Goal: Task Accomplishment & Management: Use online tool/utility

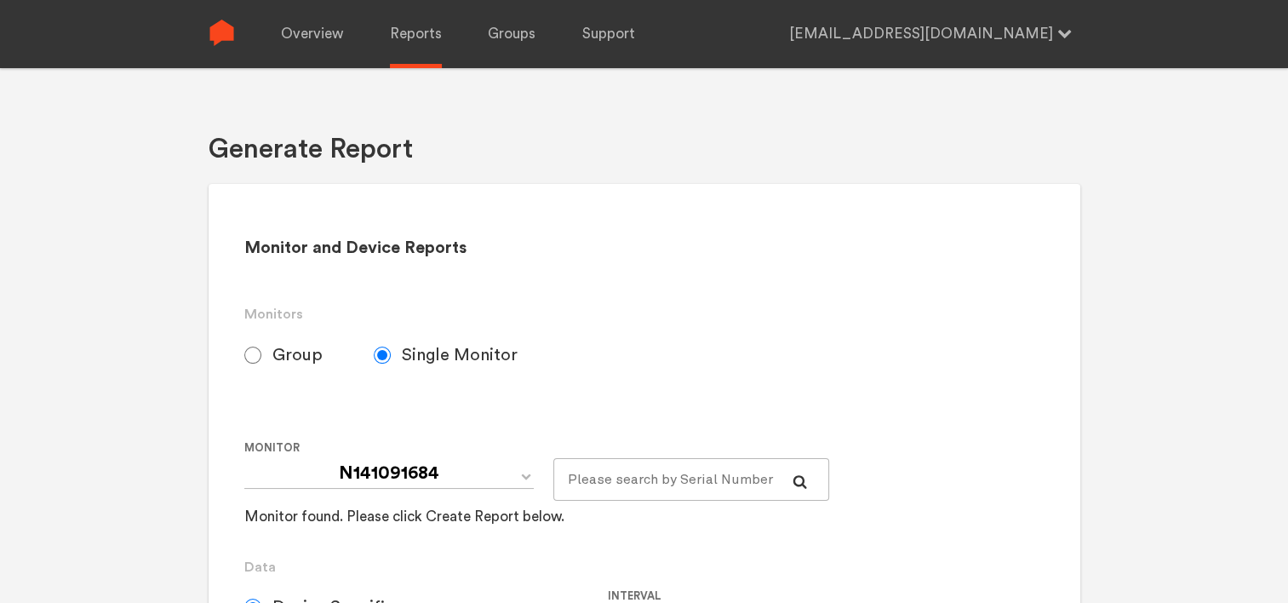
click at [276, 357] on span "Group" at bounding box center [297, 355] width 50 height 20
click at [261, 357] on input "Group" at bounding box center [252, 355] width 17 height 17
radio input "true"
radio input "false"
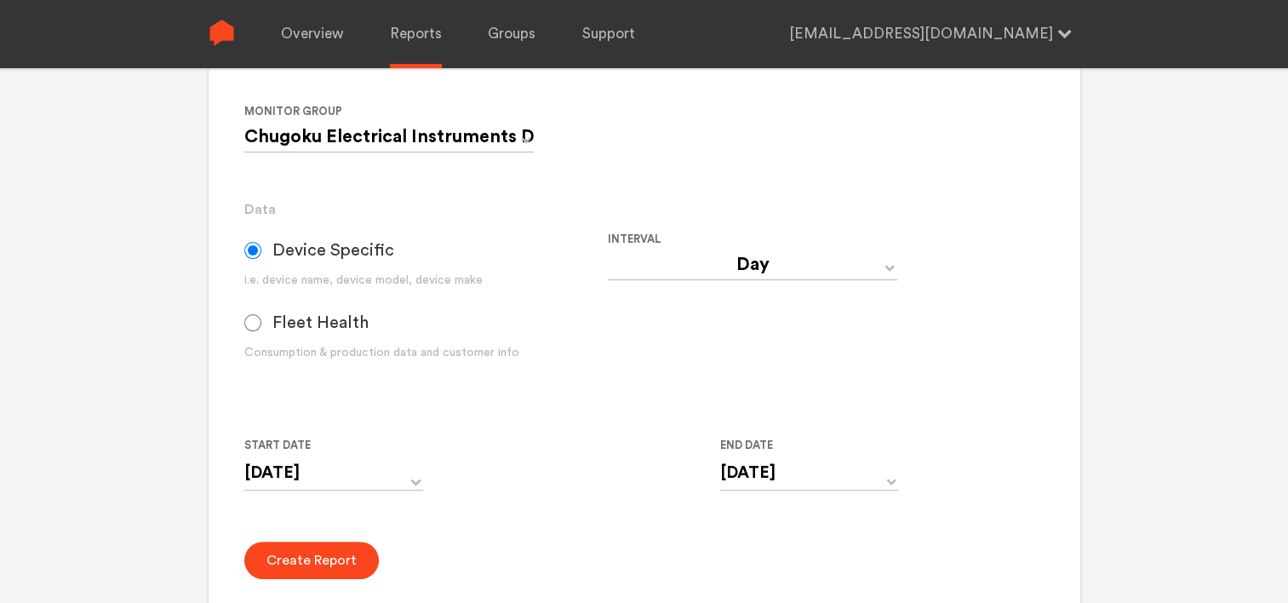
scroll to position [341, 0]
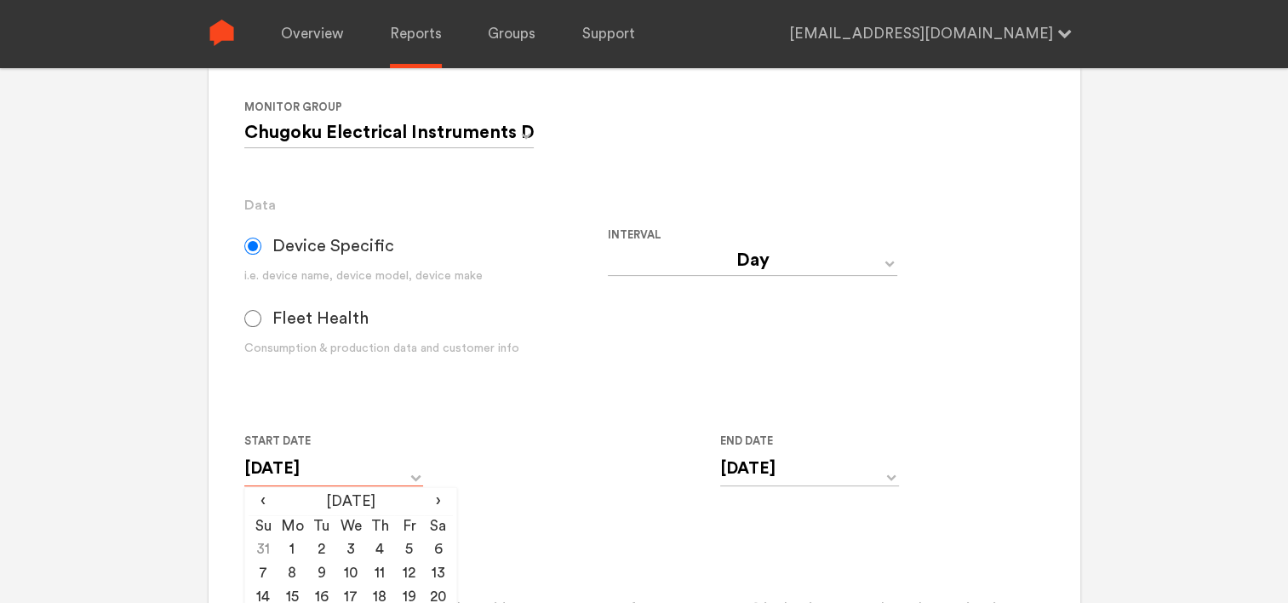
click at [358, 467] on input "[DATE]" at bounding box center [333, 468] width 179 height 35
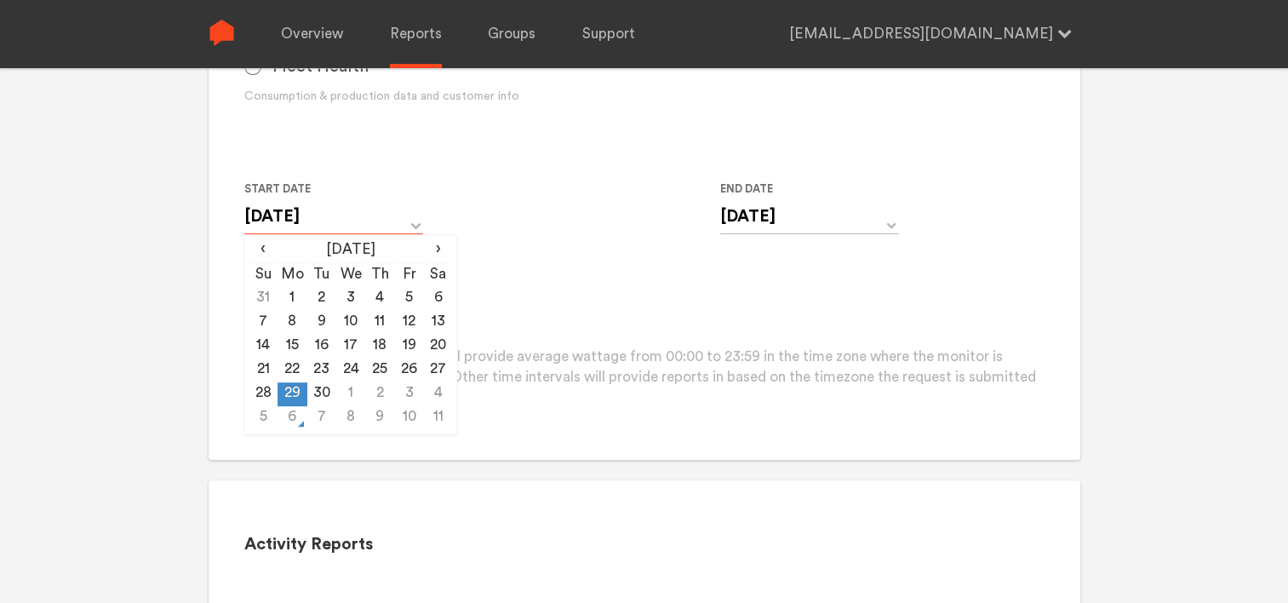
scroll to position [596, 0]
click at [419, 389] on td "3" at bounding box center [408, 391] width 29 height 24
type input "[DATE]"
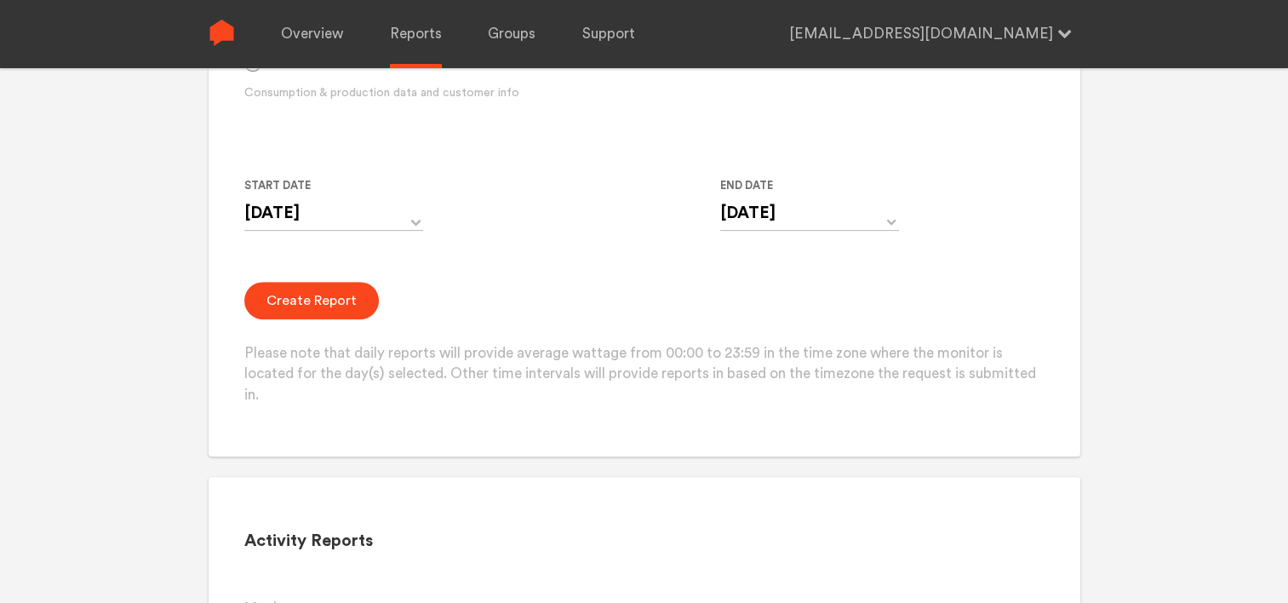
click at [510, 295] on div "Create Report Please note that daily reports will provide average wattage from …" at bounding box center [644, 344] width 800 height 124
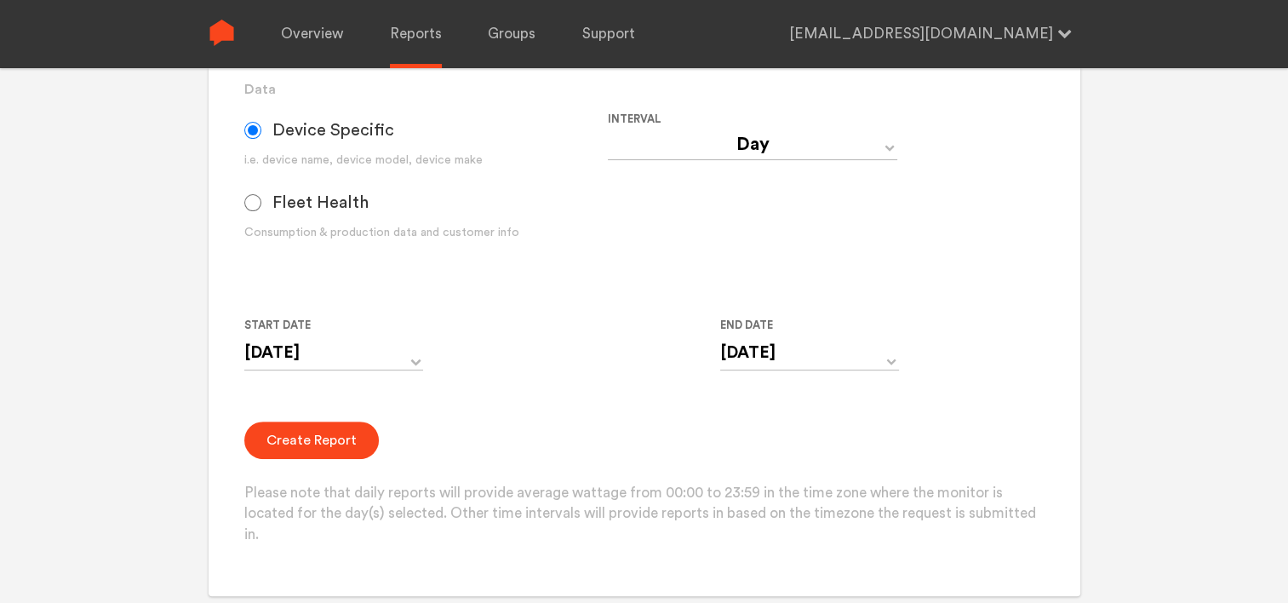
scroll to position [426, 0]
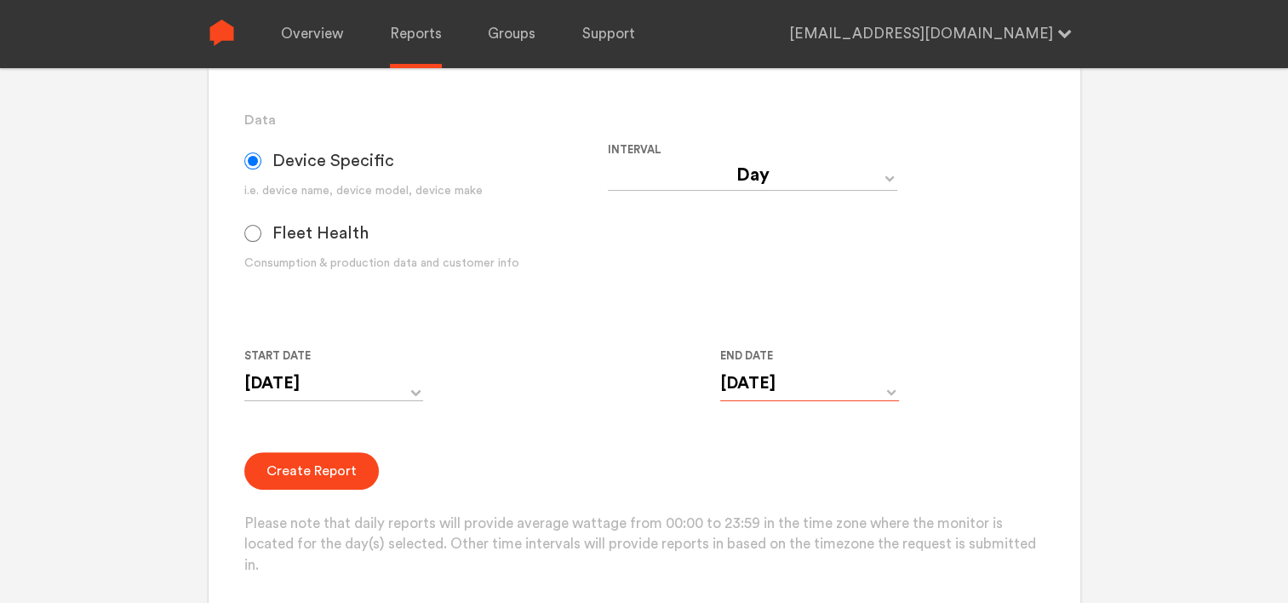
click at [783, 372] on input "[DATE]" at bounding box center [809, 383] width 179 height 35
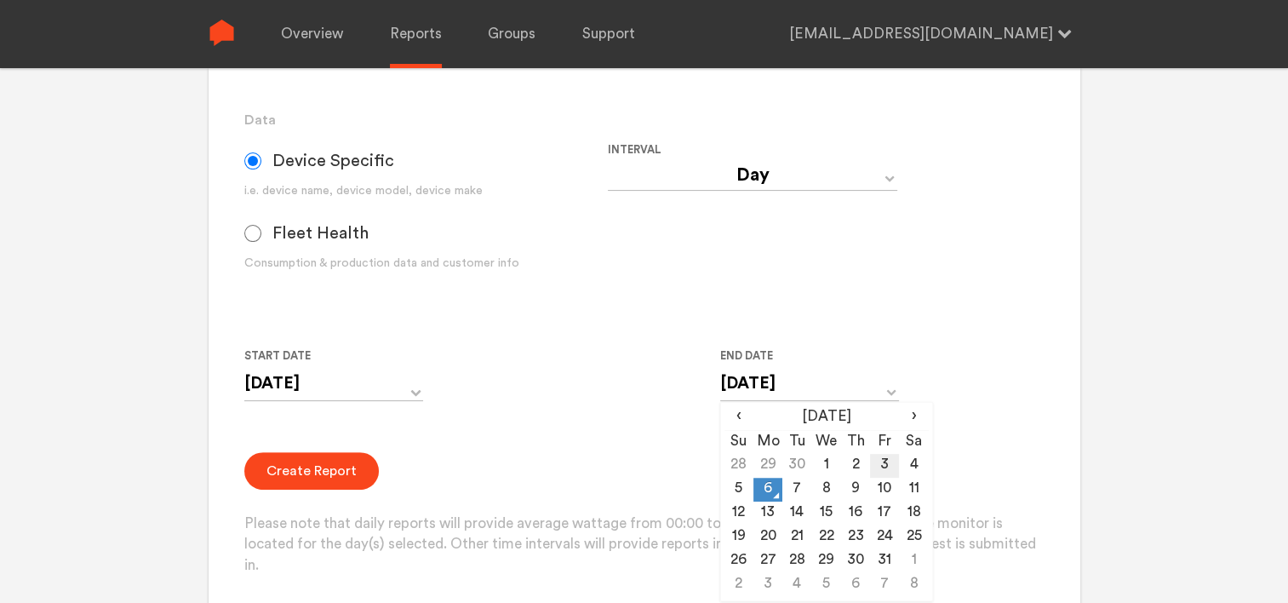
click at [885, 459] on td "3" at bounding box center [884, 466] width 29 height 24
type input "[DATE]"
click at [581, 397] on div "Start Date [DATE] ‹ [DATE] › Su Mo Tu We Th Fr Sa 28 29 30 1 2 3 4 5 6 7 8 9 10…" at bounding box center [607, 384] width 727 height 77
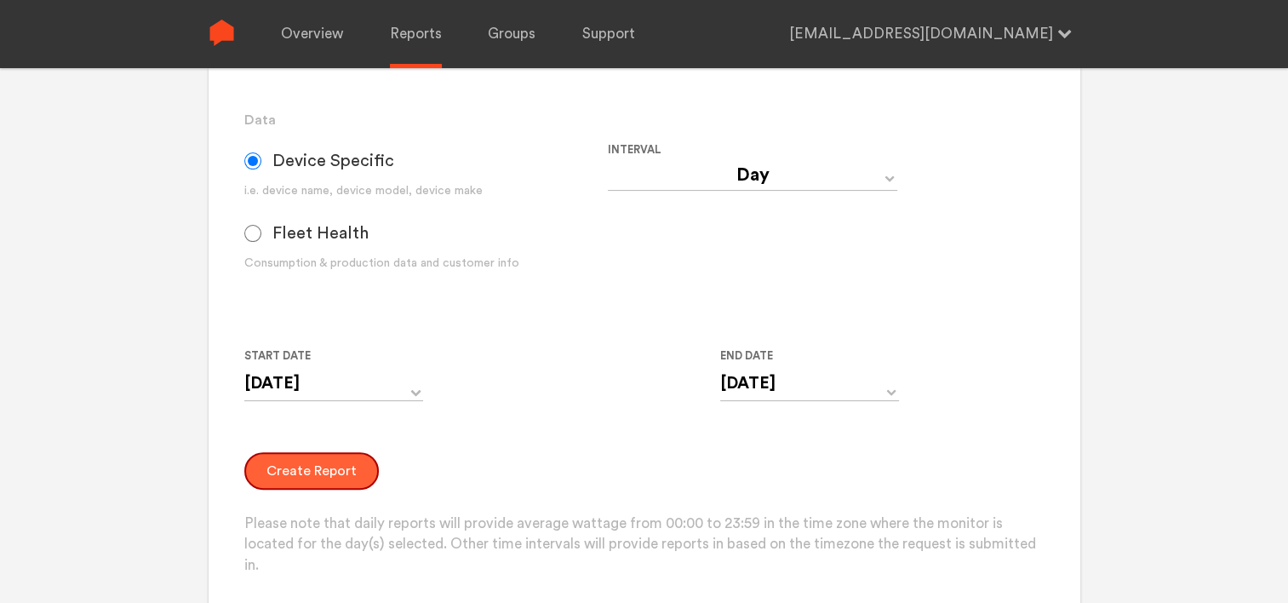
click at [323, 472] on button "Create Report" at bounding box center [311, 470] width 135 height 37
click at [277, 462] on button "Create Report" at bounding box center [311, 470] width 135 height 37
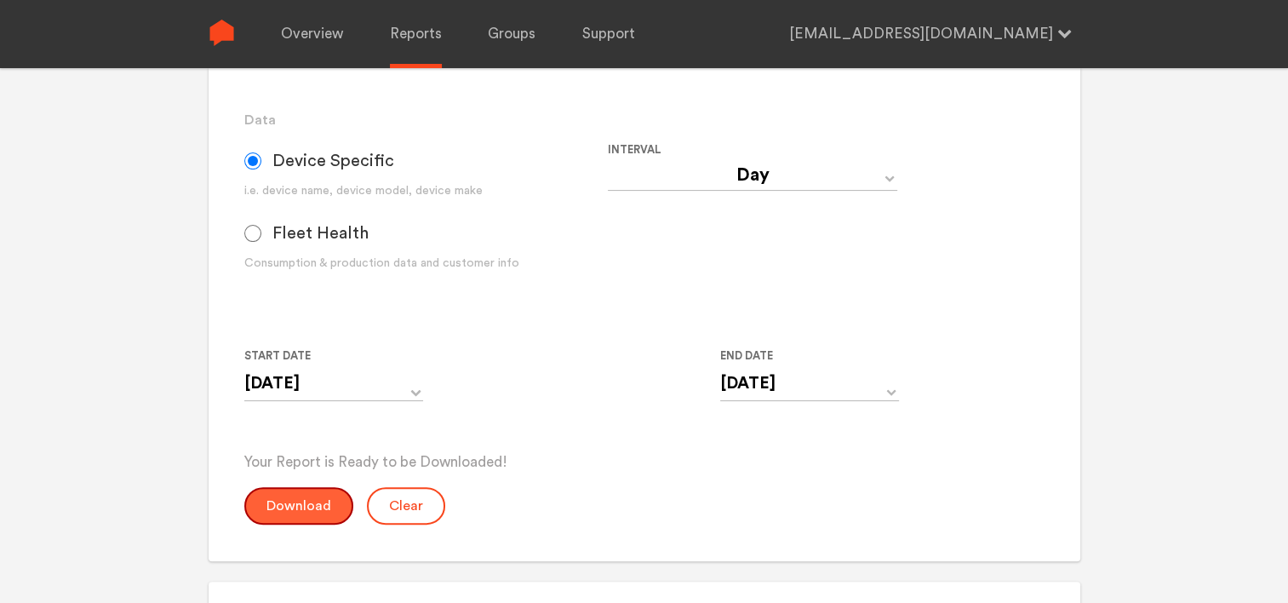
click at [322, 513] on button "Download" at bounding box center [298, 505] width 109 height 37
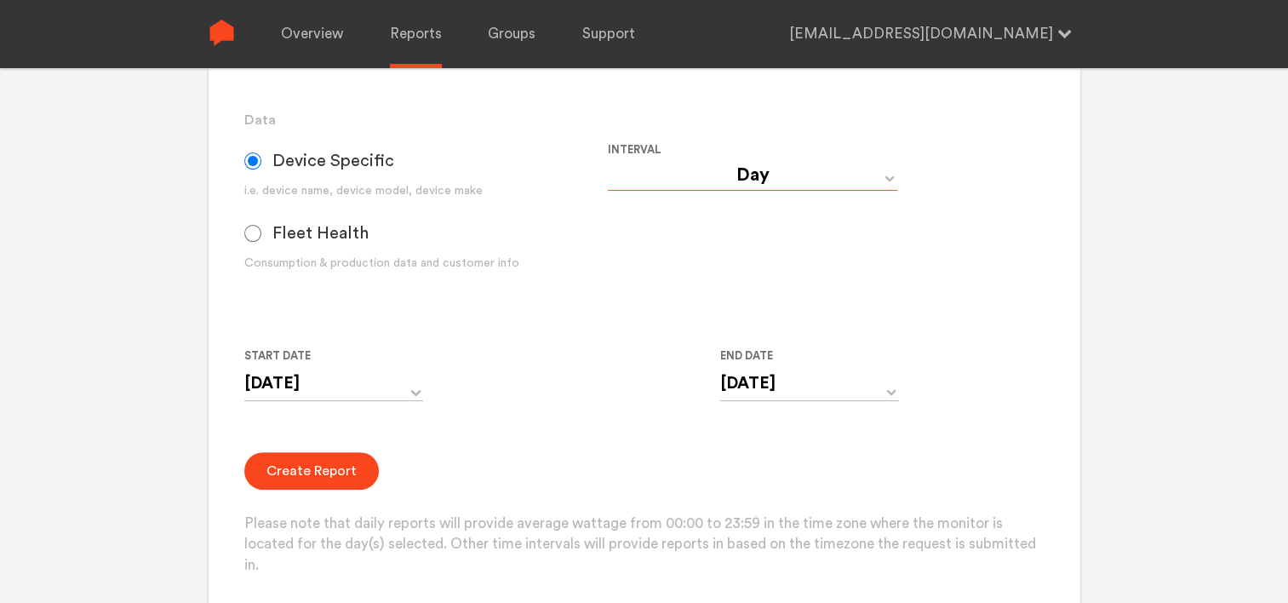
click at [694, 175] on select "Day Year Month Week Hour 30 Minute 15 Minute 5 Minute Minute" at bounding box center [753, 175] width 290 height 31
select select "Minute"
click at [608, 160] on select "Day Year Month Week Hour 30 Minute 15 Minute 5 Minute Minute" at bounding box center [753, 175] width 290 height 31
type input "[DATE] 12:00 AM"
type input "[DATE] 11:59 PM"
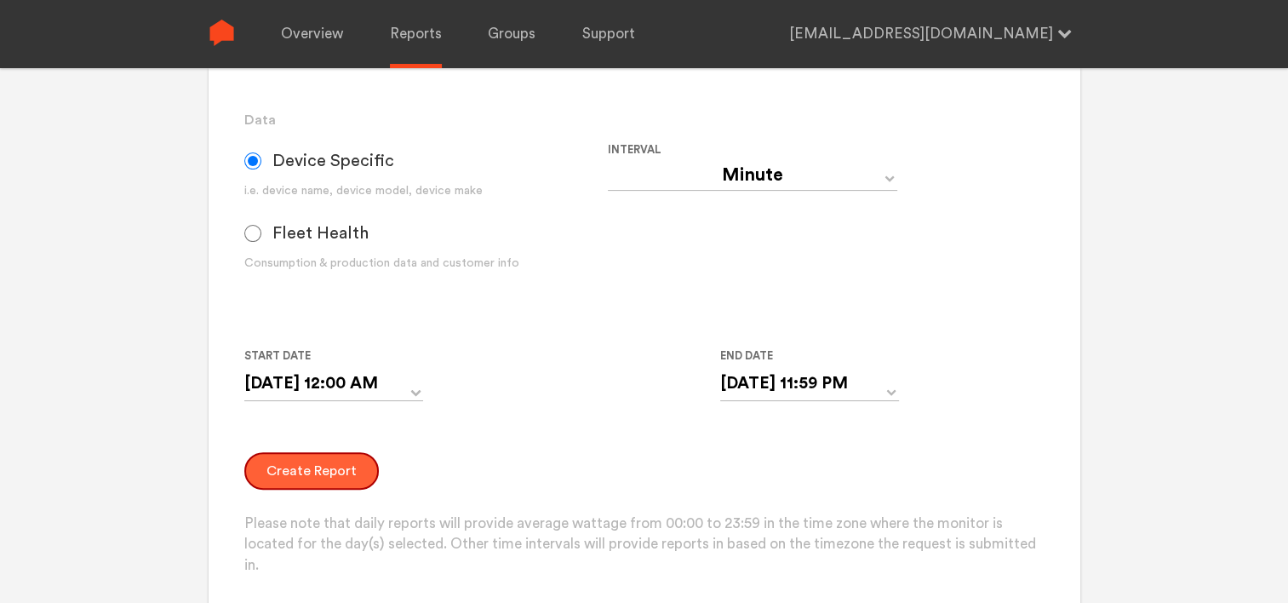
click at [307, 467] on button "Create Report" at bounding box center [311, 470] width 135 height 37
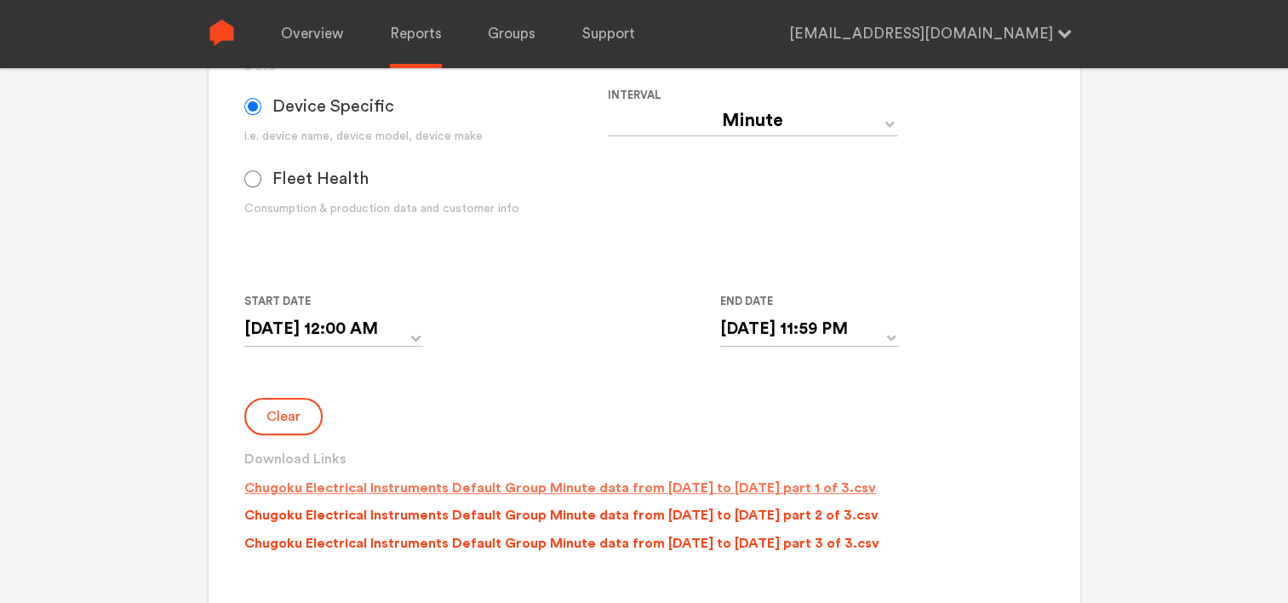
scroll to position [511, 0]
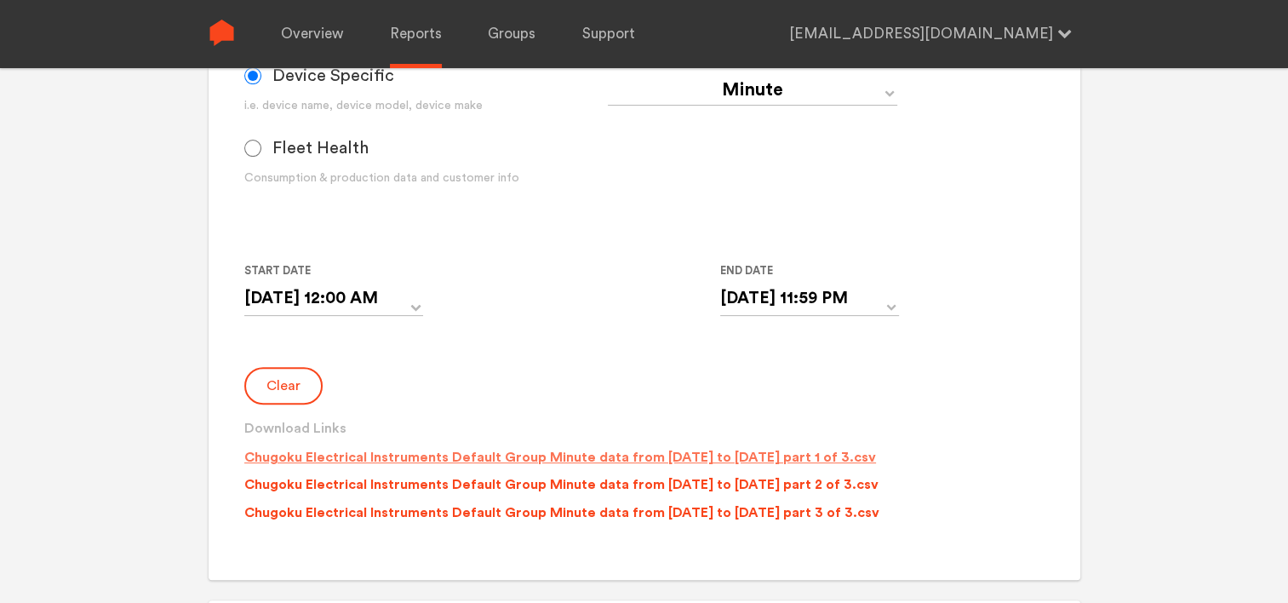
click at [440, 460] on p "Chugoku Electrical Instruments Default Group Minute data from [DATE] to [DATE] …" at bounding box center [560, 457] width 632 height 20
click at [447, 483] on p "Chugoku Electrical Instruments Default Group Minute data from [DATE] to [DATE] …" at bounding box center [561, 484] width 634 height 20
click at [447, 507] on p "Chugoku Electrical Instruments Default Group Minute data from [DATE] to [DATE] …" at bounding box center [561, 512] width 635 height 20
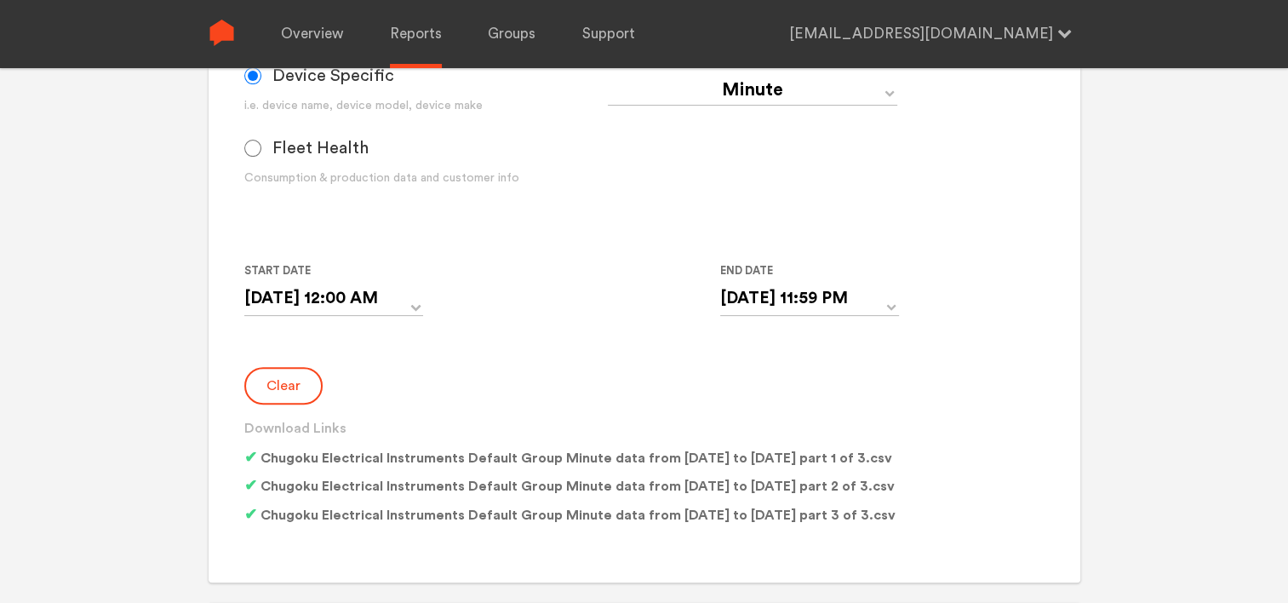
click at [503, 318] on div "Start Date [DATE] 12:00 AM ‹ [DATE] › Su Mo Tu We Th Fr Sa 28 29 30 1 2 3 4 5 6…" at bounding box center [607, 299] width 727 height 77
click at [496, 338] on form "Group Single Monitor Monitor Group Chugoku Electrical Instruments Default Group…" at bounding box center [644, 177] width 800 height 709
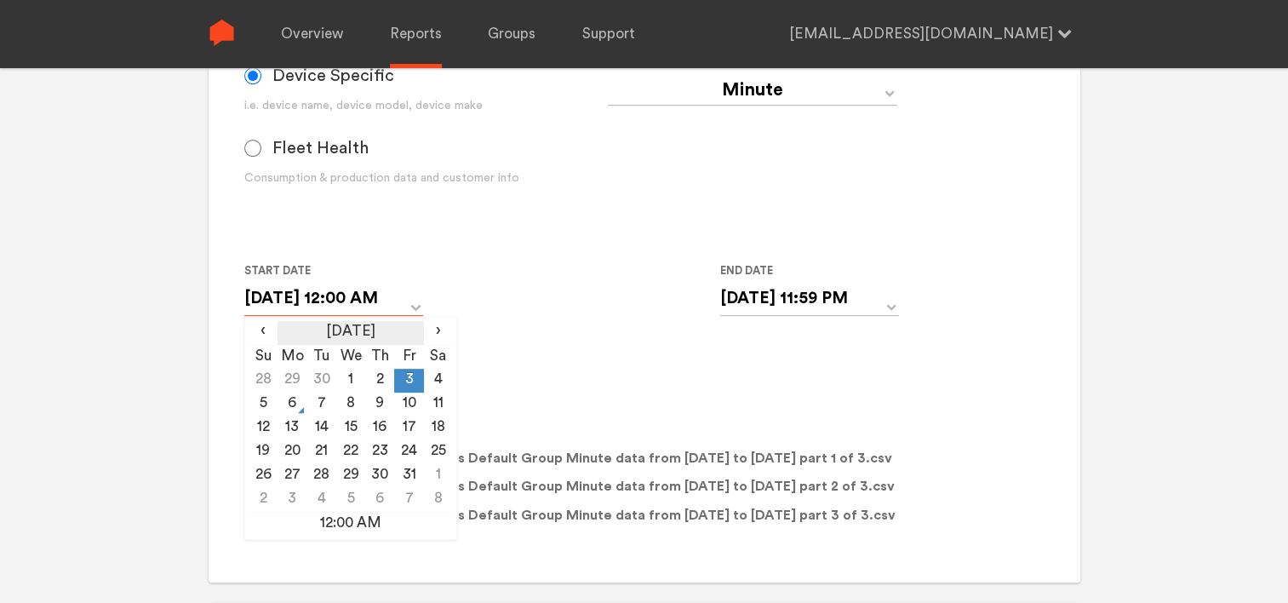
drag, startPoint x: 378, startPoint y: 291, endPoint x: 376, endPoint y: 334, distance: 42.7
click at [378, 292] on input "[DATE] 12:00 AM" at bounding box center [333, 298] width 179 height 35
drag, startPoint x: 440, startPoint y: 384, endPoint x: 558, endPoint y: 358, distance: 120.4
click at [442, 384] on td "4" at bounding box center [438, 381] width 29 height 24
type input "[DATE] 12:00 AM"
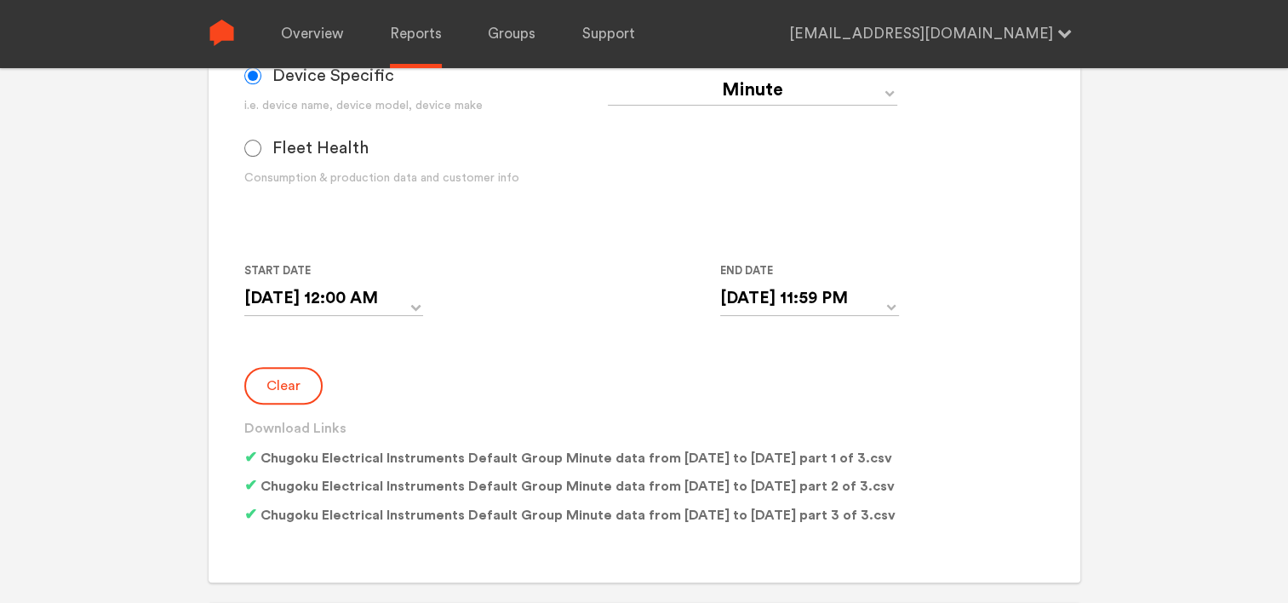
drag, startPoint x: 572, startPoint y: 356, endPoint x: 707, endPoint y: 334, distance: 136.3
click at [572, 356] on form "Group Single Monitor Monitor Group Chugoku Electrical Instruments Default Group…" at bounding box center [644, 177] width 800 height 709
click at [803, 302] on input "[DATE] 11:59 PM" at bounding box center [809, 298] width 179 height 35
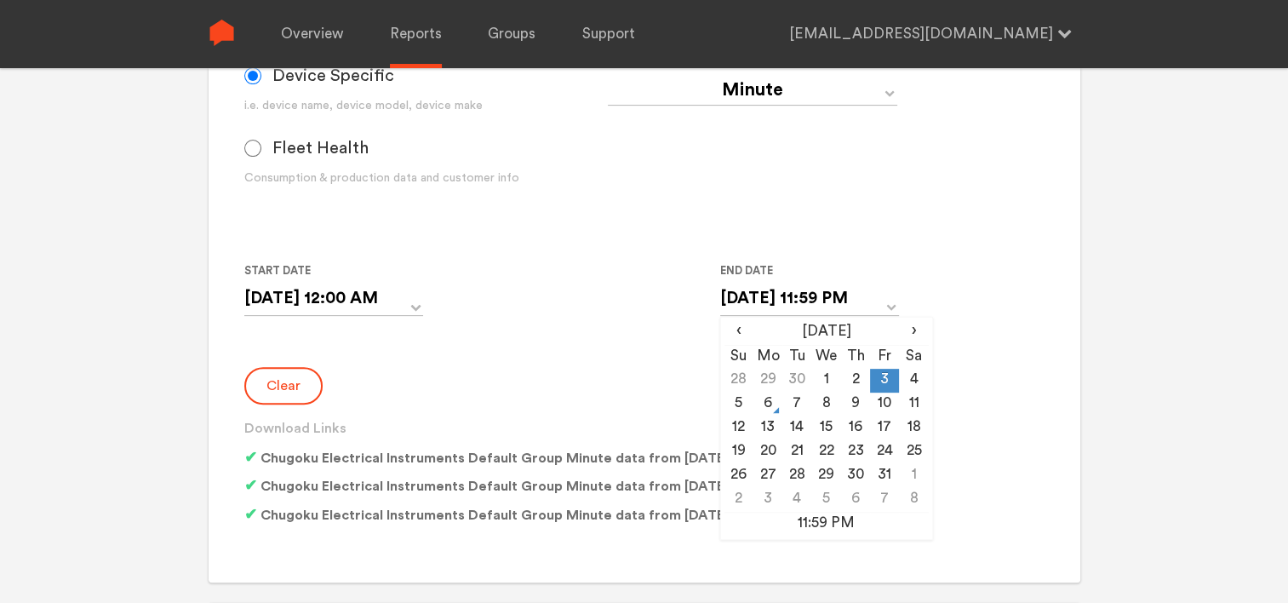
drag, startPoint x: 921, startPoint y: 381, endPoint x: 875, endPoint y: 383, distance: 46.0
click at [920, 381] on td "4" at bounding box center [913, 381] width 29 height 24
type input "[DATE] 11:59 PM"
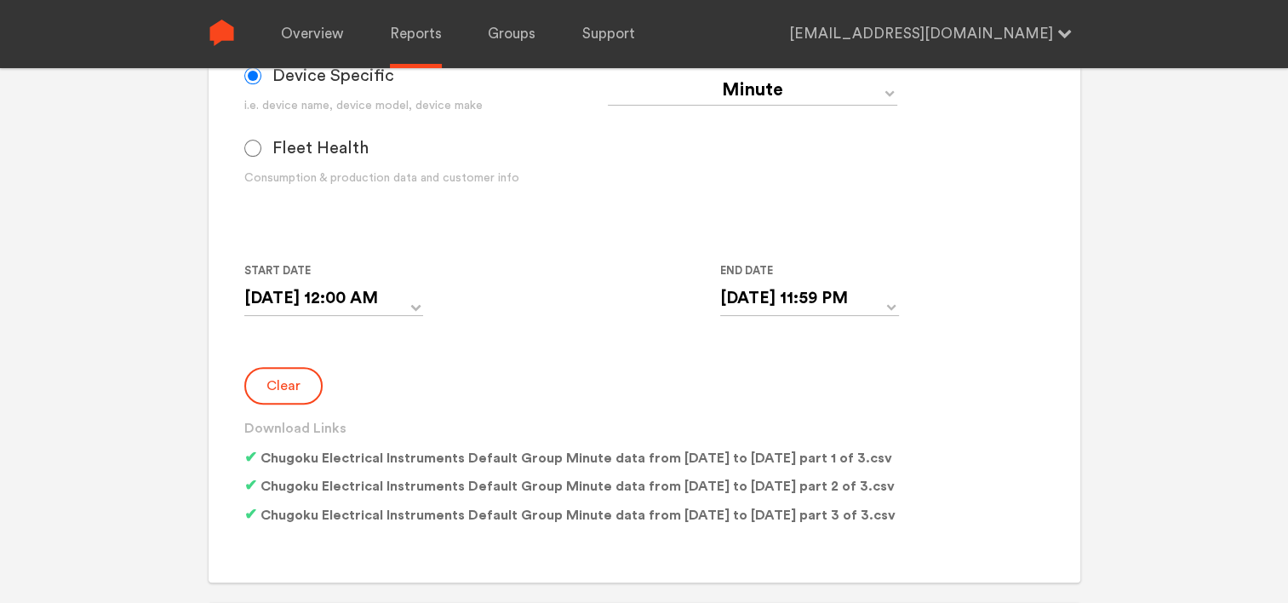
click at [543, 370] on div "Clear Download Links Chugoku Electrical Instruments Default Group Minute data f…" at bounding box center [644, 449] width 800 height 165
click at [279, 388] on button "Clear" at bounding box center [283, 385] width 78 height 37
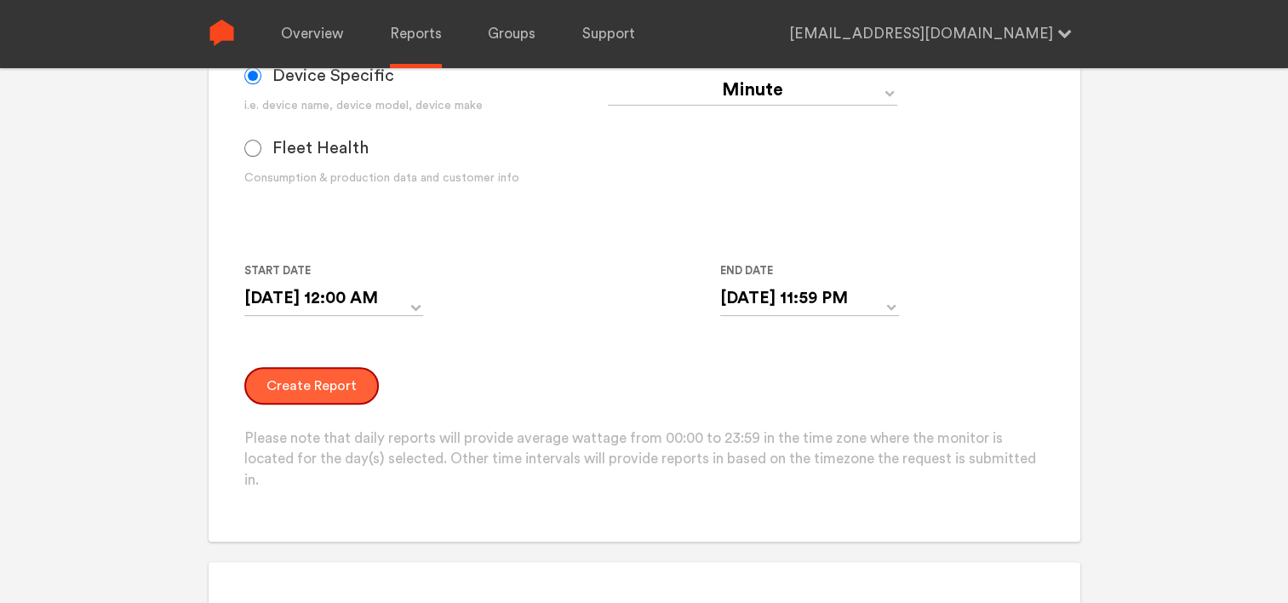
click at [287, 398] on button "Create Report" at bounding box center [311, 385] width 135 height 37
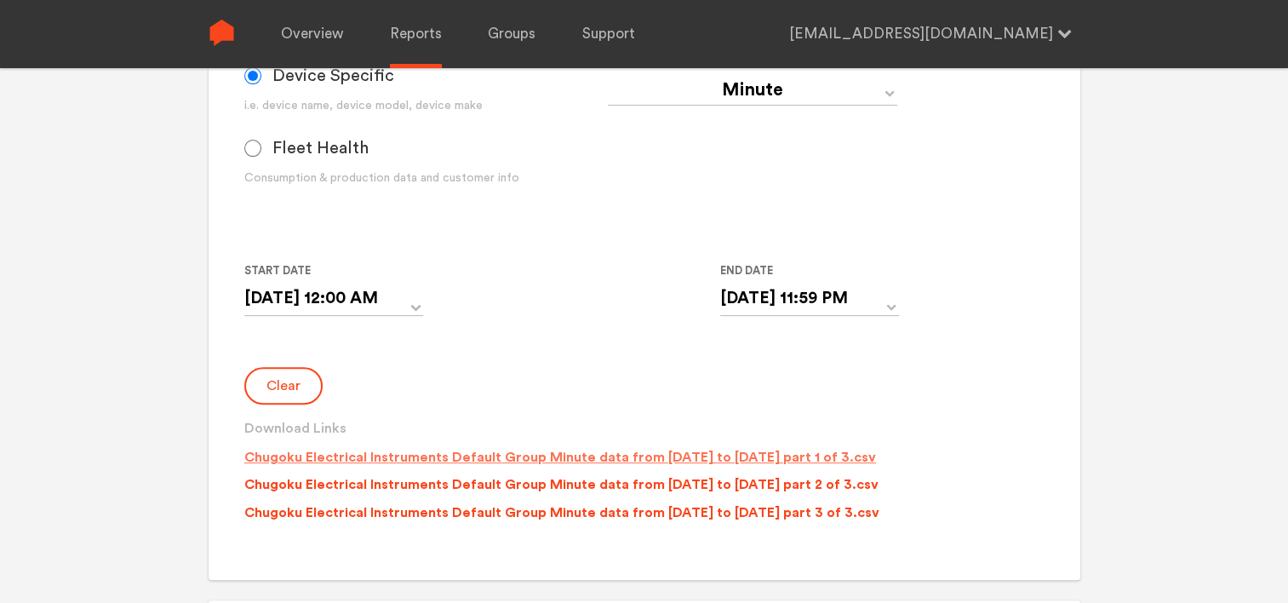
click at [467, 455] on p "Chugoku Electrical Instruments Default Group Minute data from [DATE] to [DATE] …" at bounding box center [560, 457] width 632 height 20
click at [469, 482] on p "Chugoku Electrical Instruments Default Group Minute data from [DATE] to [DATE] …" at bounding box center [561, 484] width 634 height 20
click at [479, 514] on p "Chugoku Electrical Instruments Default Group Minute data from [DATE] to [DATE] …" at bounding box center [561, 512] width 635 height 20
click at [736, 94] on select "Day Year Month Week Hour 30 Minute 15 Minute 5 Minute Minute" at bounding box center [753, 90] width 290 height 31
select select "Day"
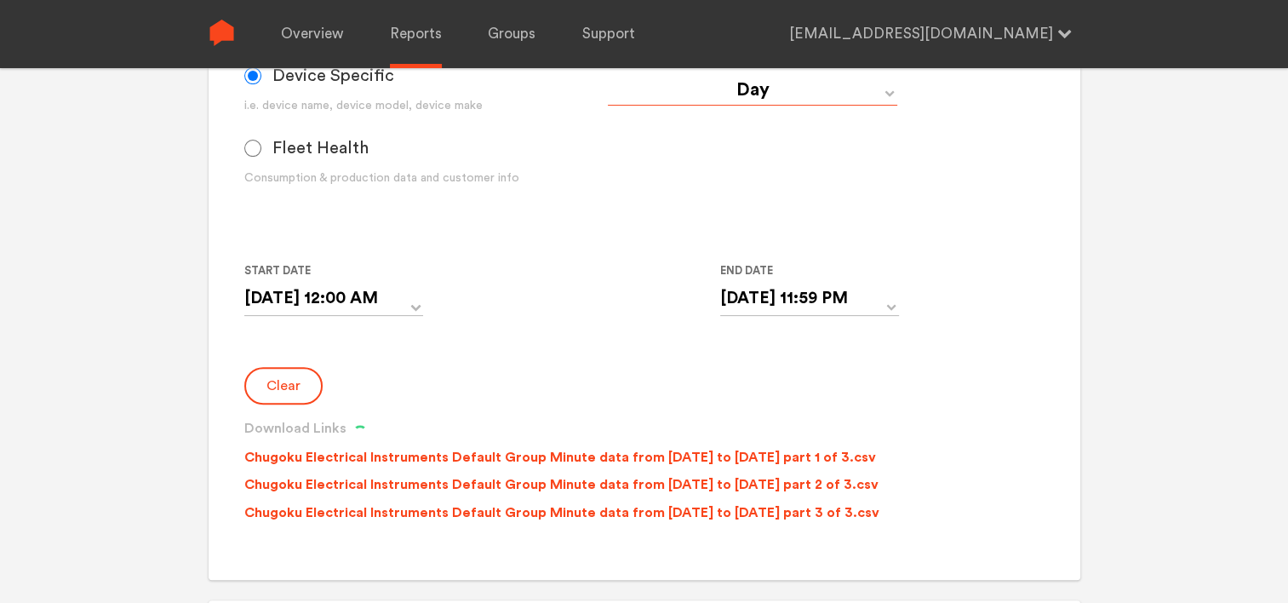
click at [608, 75] on select "Day Year Month Week Hour 30 Minute 15 Minute 5 Minute Minute" at bounding box center [753, 90] width 290 height 31
type input "[DATE]"
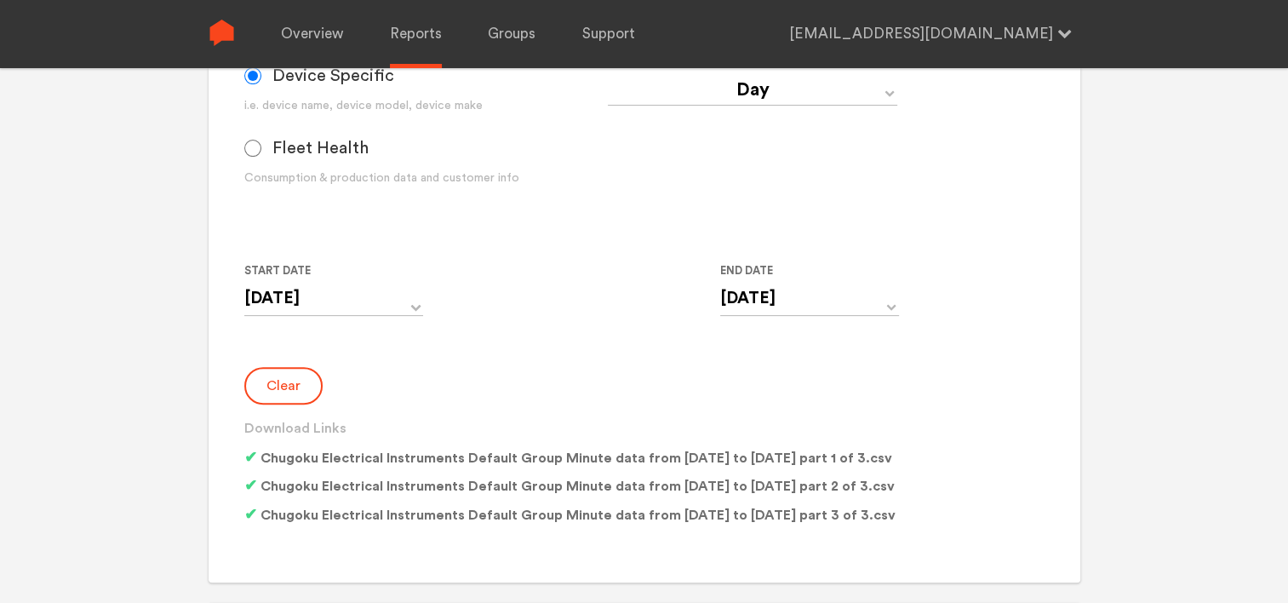
drag, startPoint x: 474, startPoint y: 327, endPoint x: 467, endPoint y: 352, distance: 25.6
click at [476, 330] on div "Start Date [DATE] ‹ [DATE] › Su Mo Tu We Th Fr Sa 28 29 30 1 2 3 4 5 6 7 8 9 10…" at bounding box center [607, 299] width 727 height 77
click at [304, 378] on button "Clear" at bounding box center [283, 385] width 78 height 37
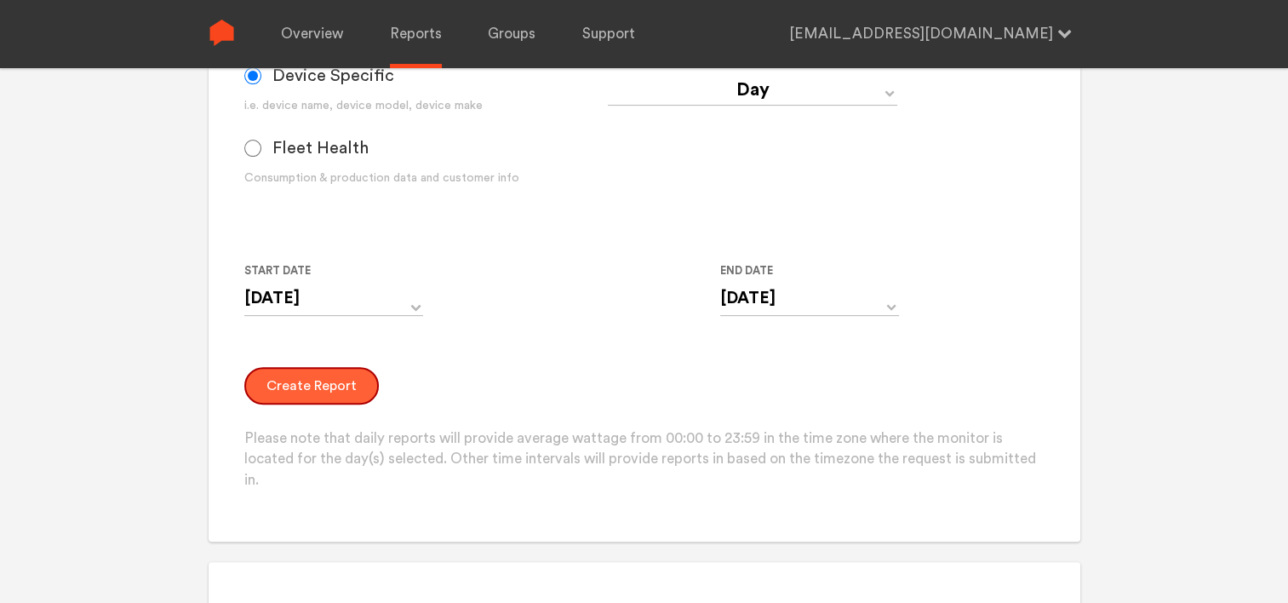
click at [313, 378] on button "Create Report" at bounding box center [311, 385] width 135 height 37
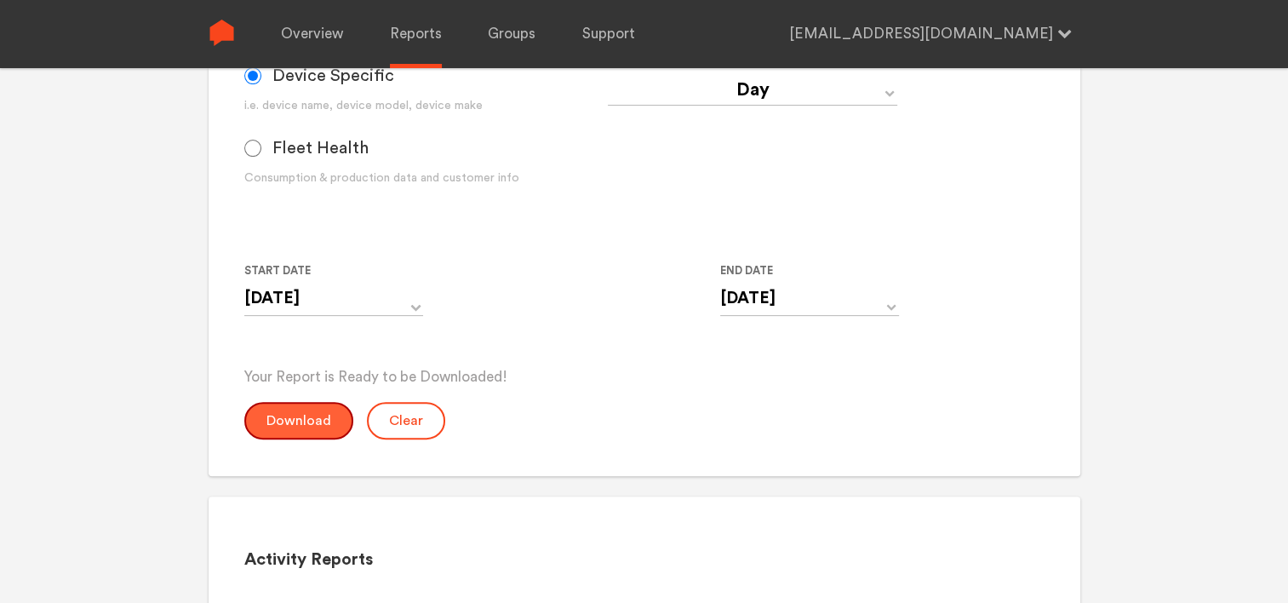
click at [312, 419] on button "Download" at bounding box center [298, 420] width 109 height 37
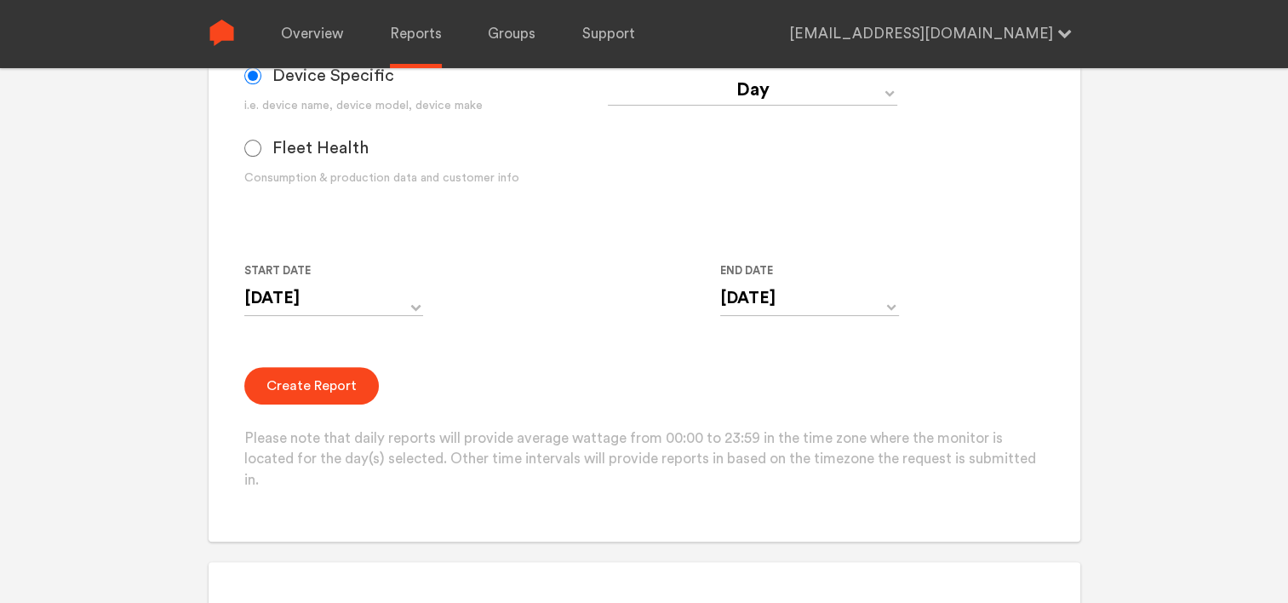
click at [617, 279] on div "Start Date [DATE] ‹ [DATE] › Su Mo Tu We Th Fr Sa 28 29 30 1 2 3 4 5 6 7 8 9 10…" at bounding box center [607, 299] width 727 height 77
